Goal: Navigation & Orientation: Go to known website

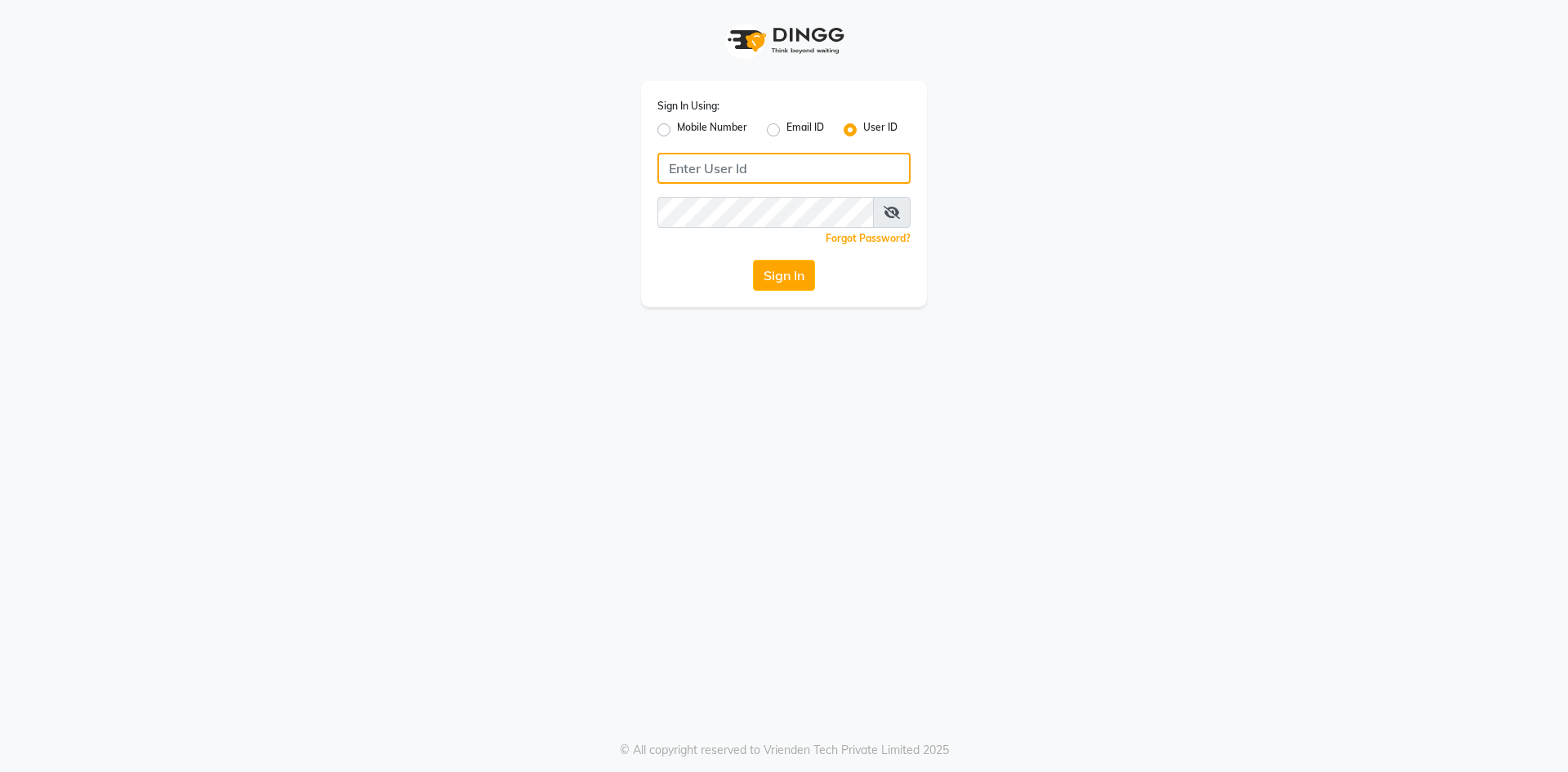
type input "e3960-01"
click at [777, 169] on input "e3960-01" at bounding box center [784, 167] width 254 height 31
click at [770, 281] on button "Sign In" at bounding box center [784, 275] width 62 height 31
